Goal: Find specific page/section: Find specific page/section

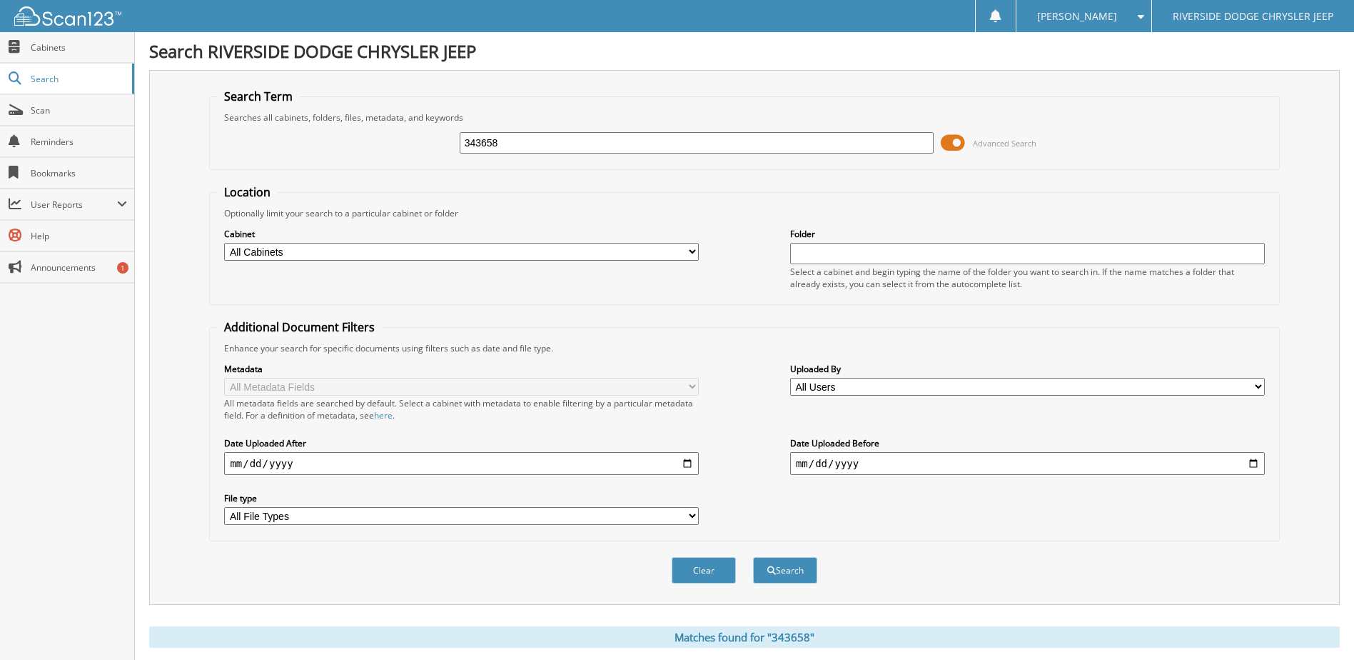
click at [507, 136] on input "343658" at bounding box center [697, 142] width 475 height 21
drag, startPoint x: 508, startPoint y: 136, endPoint x: 386, endPoint y: 151, distance: 123.0
click at [386, 151] on div "343658 Advanced Search" at bounding box center [744, 143] width 1055 height 39
type input "354304"
click at [753, 557] on button "Search" at bounding box center [785, 570] width 64 height 26
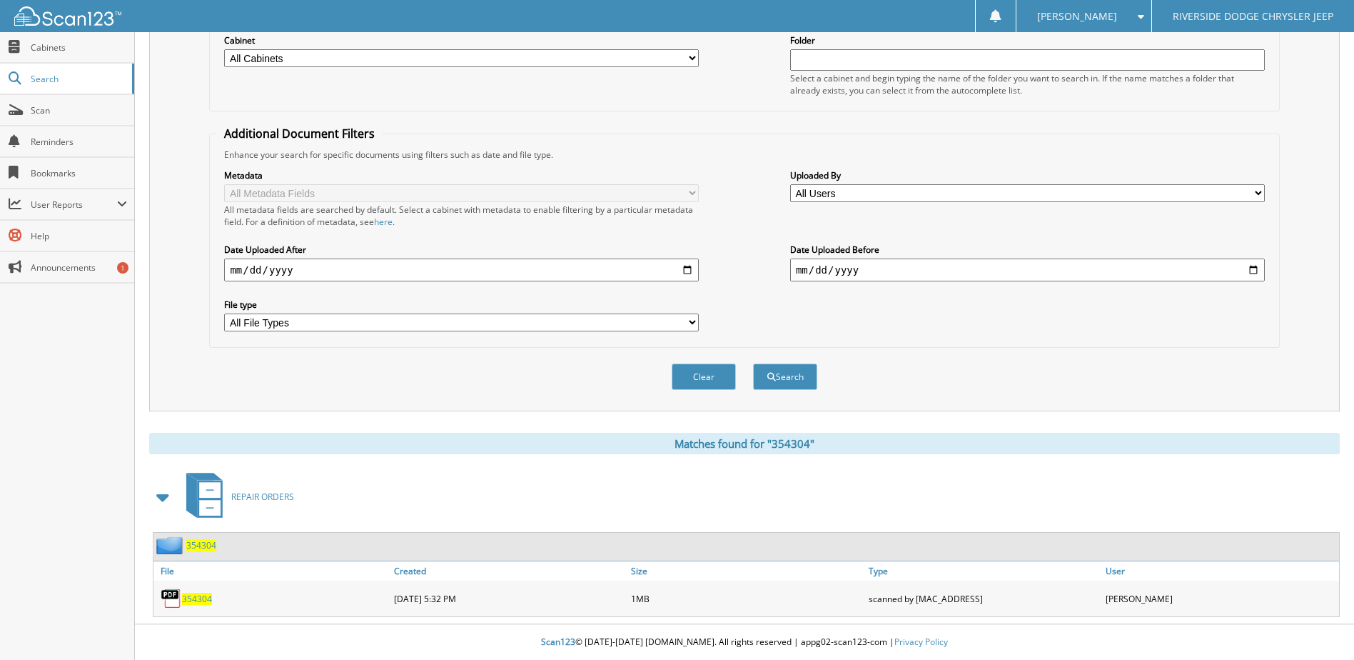
click at [196, 596] on span "354304" at bounding box center [197, 599] width 30 height 12
